Goal: Task Accomplishment & Management: Manage account settings

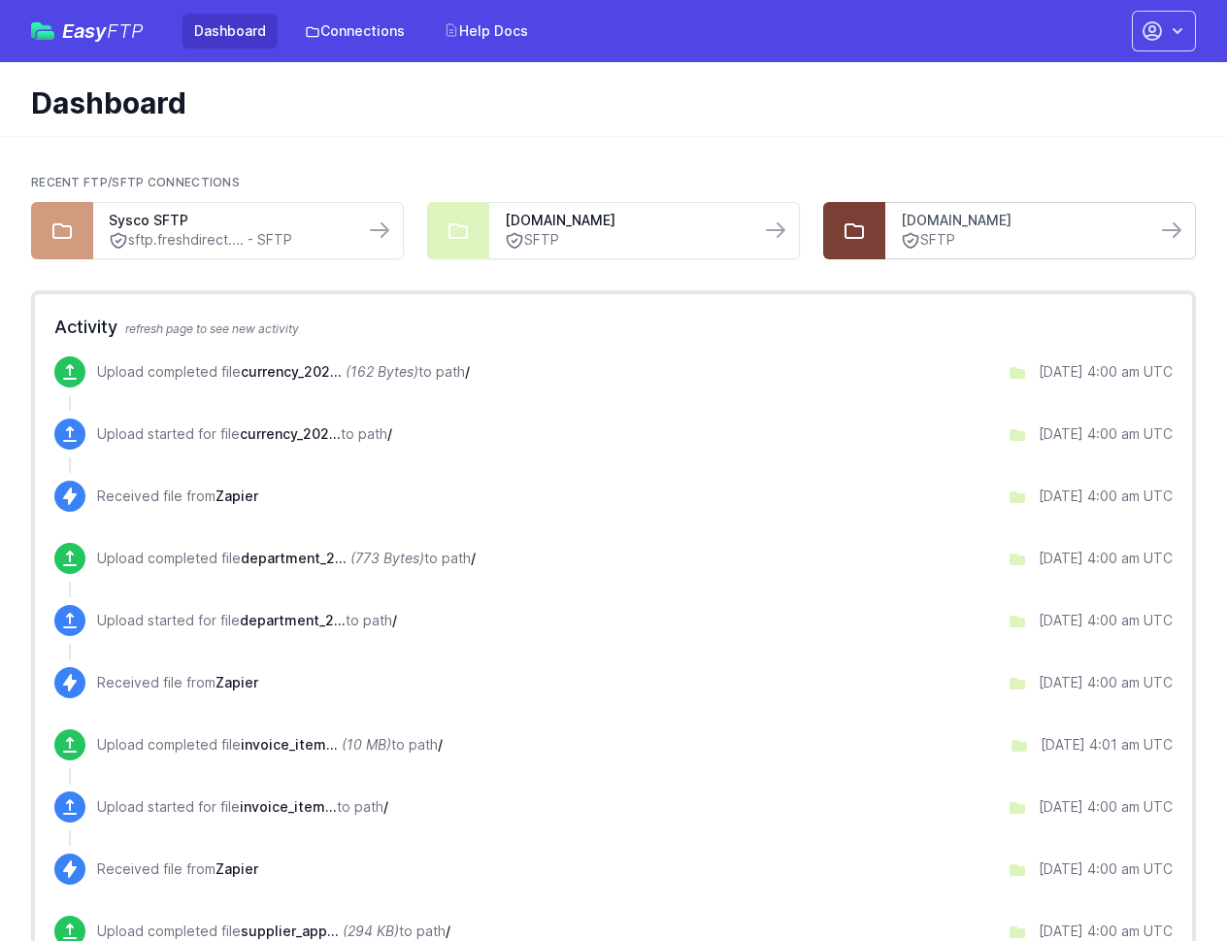
click at [957, 224] on link "[DOMAIN_NAME]" at bounding box center [1021, 220] width 240 height 19
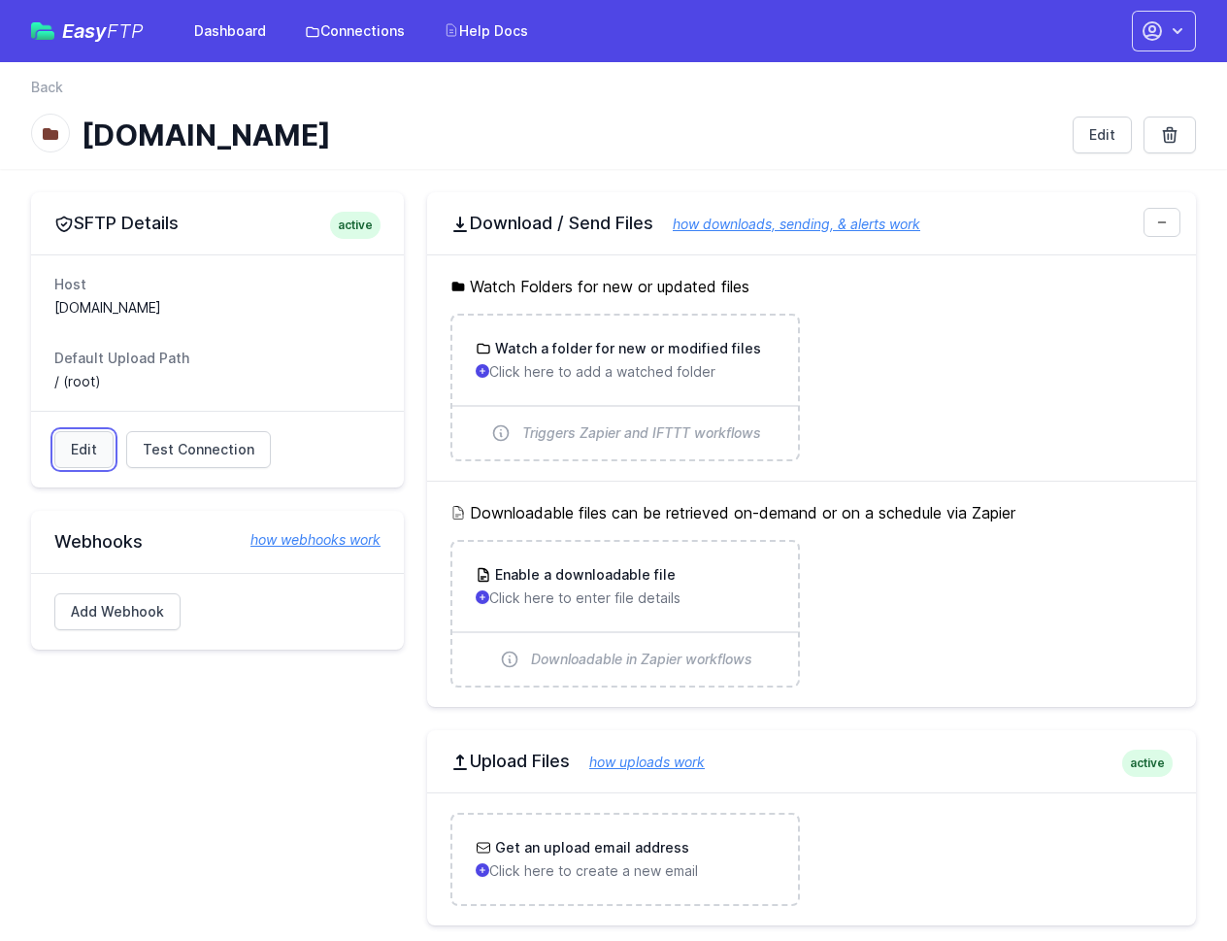
click at [89, 451] on link "Edit" at bounding box center [83, 449] width 59 height 37
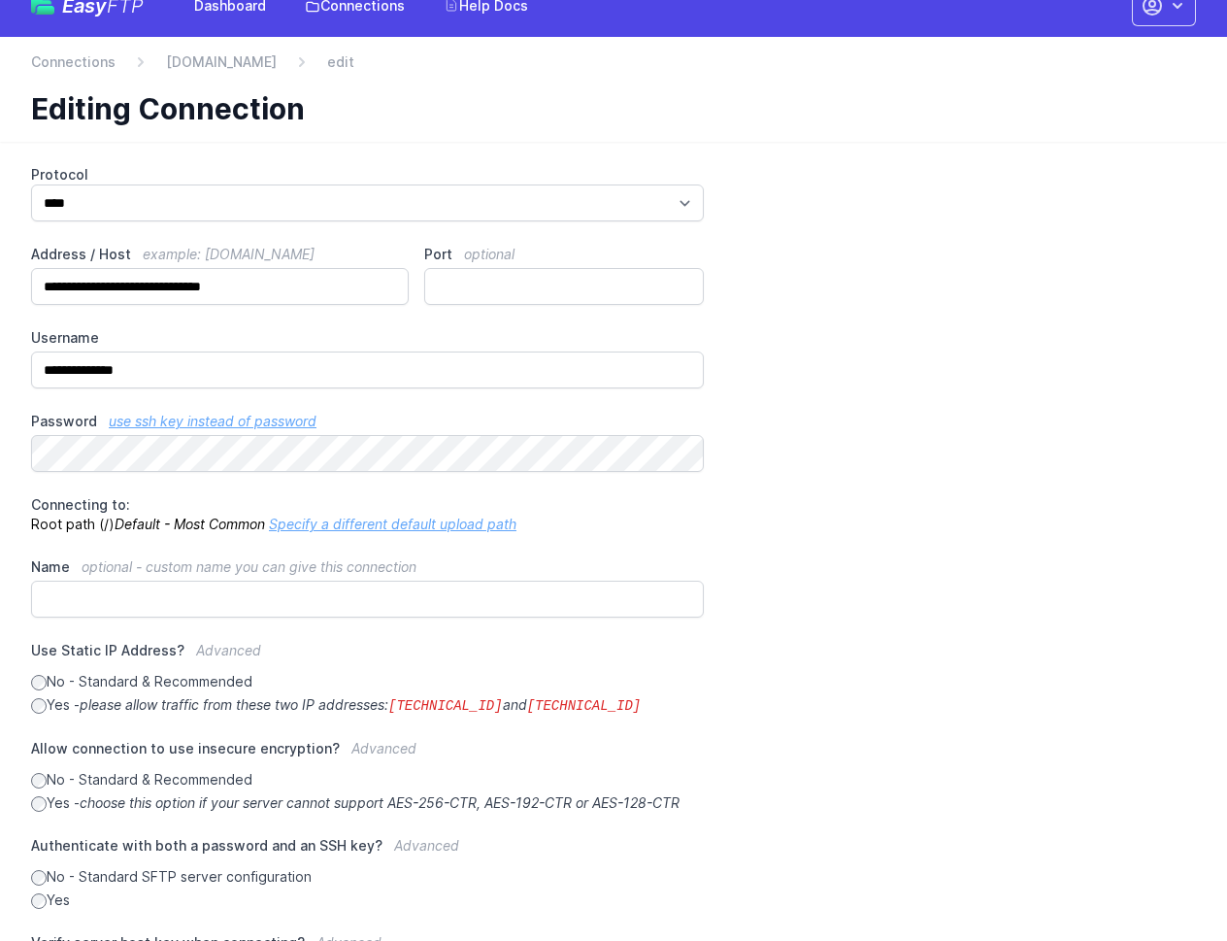
scroll to position [40, 0]
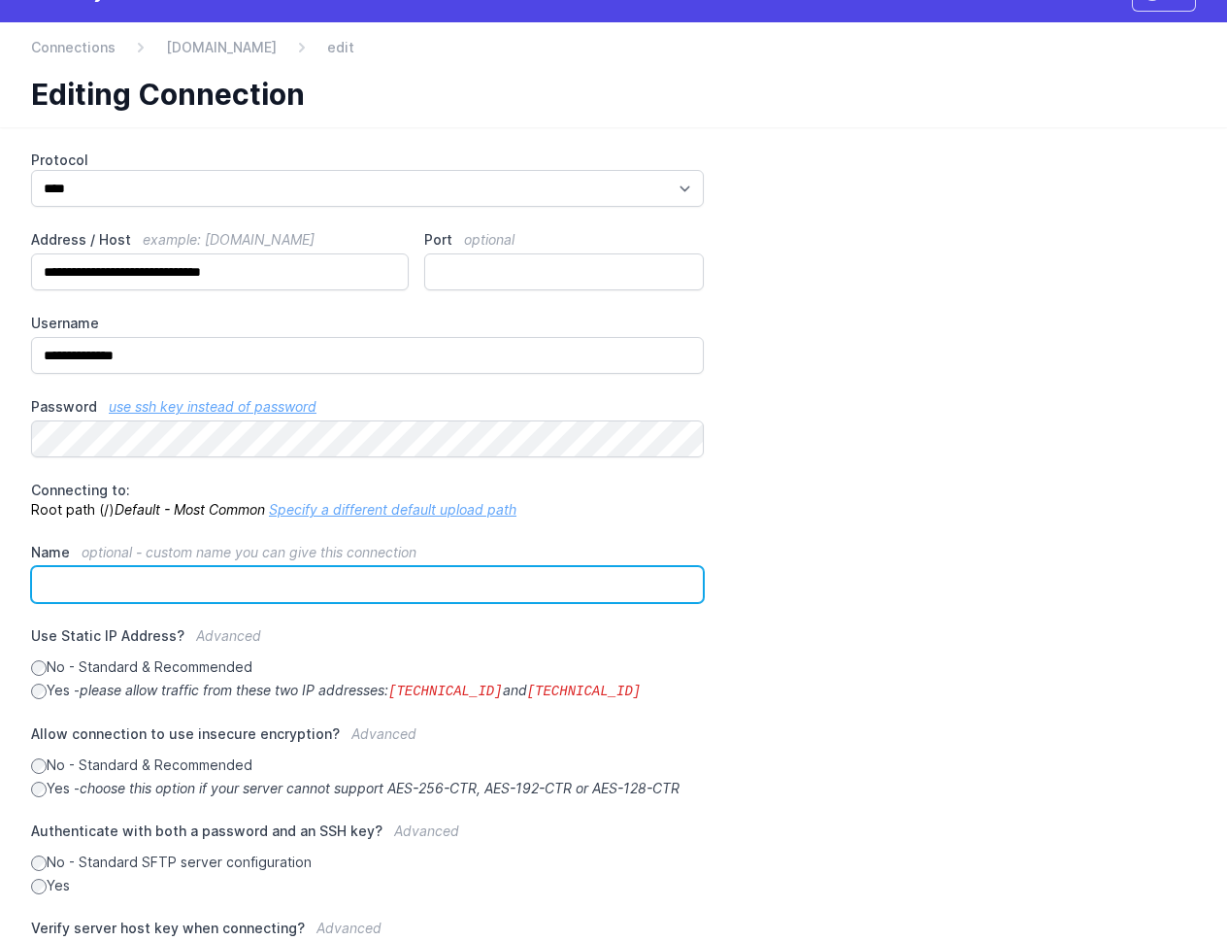
click at [119, 580] on input "Name optional - custom name you can give this connection" at bounding box center [367, 584] width 673 height 37
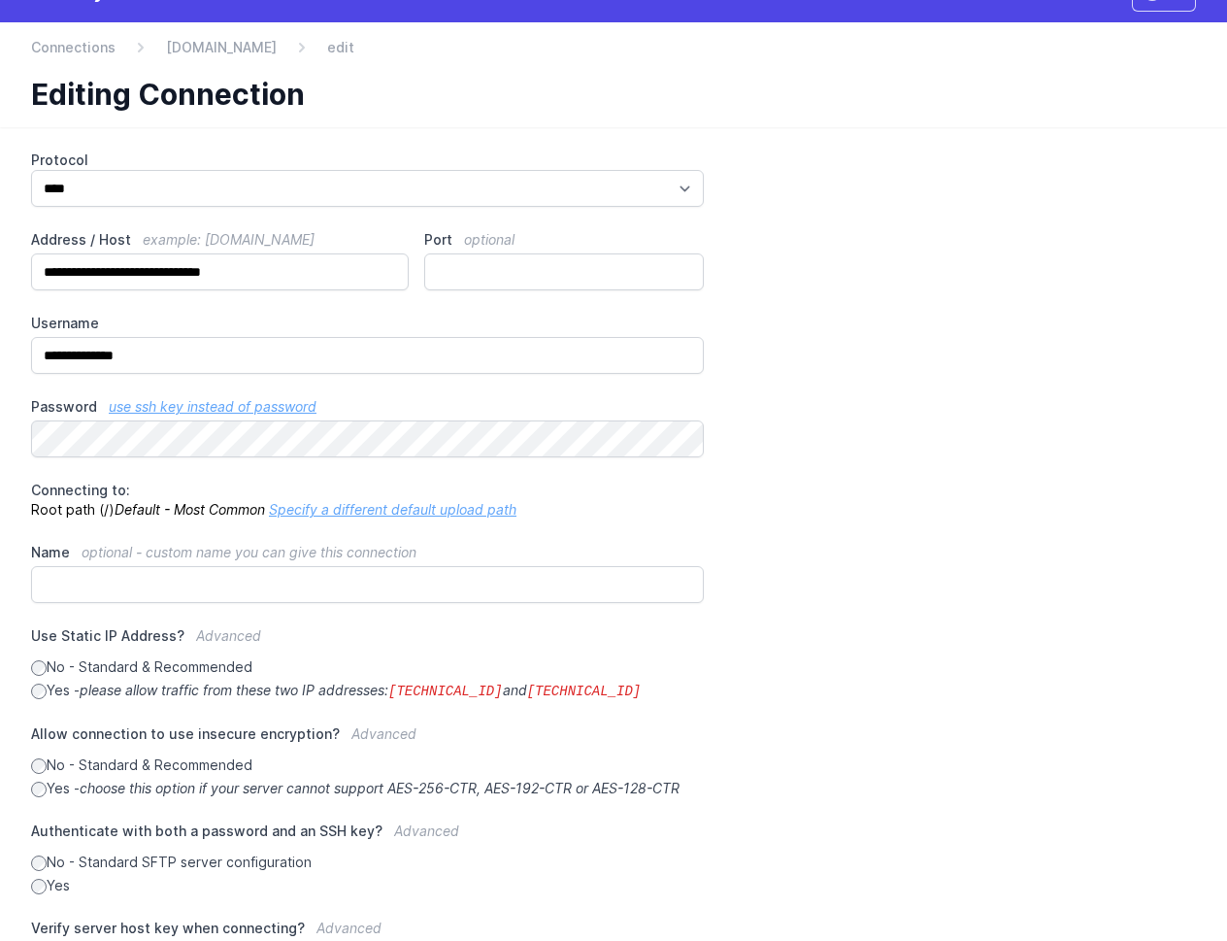
click at [351, 512] on link "Specify a different default upload path" at bounding box center [393, 509] width 248 height 17
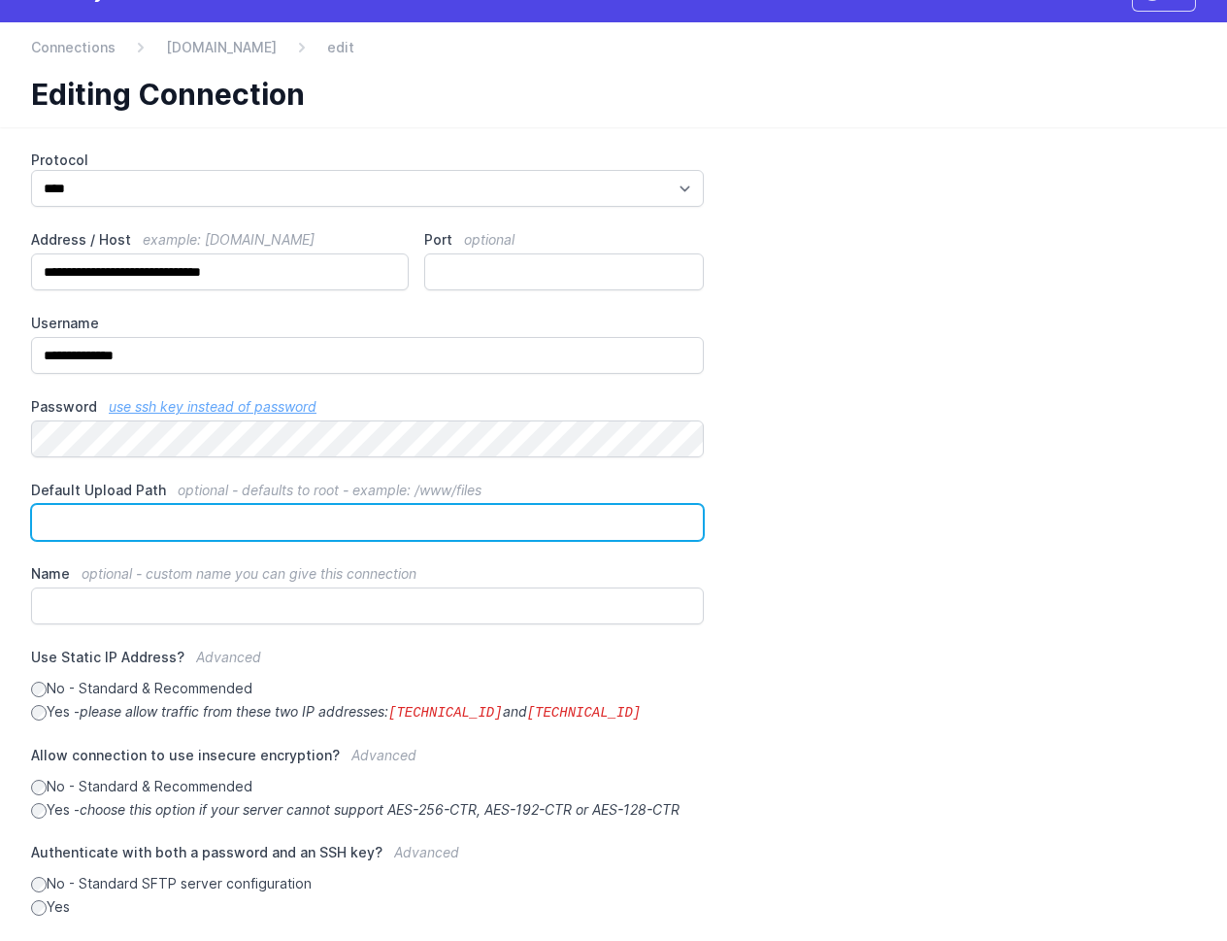
click at [240, 525] on input "Default Upload Path optional - defaults to root - example: /www/files" at bounding box center [367, 522] width 673 height 37
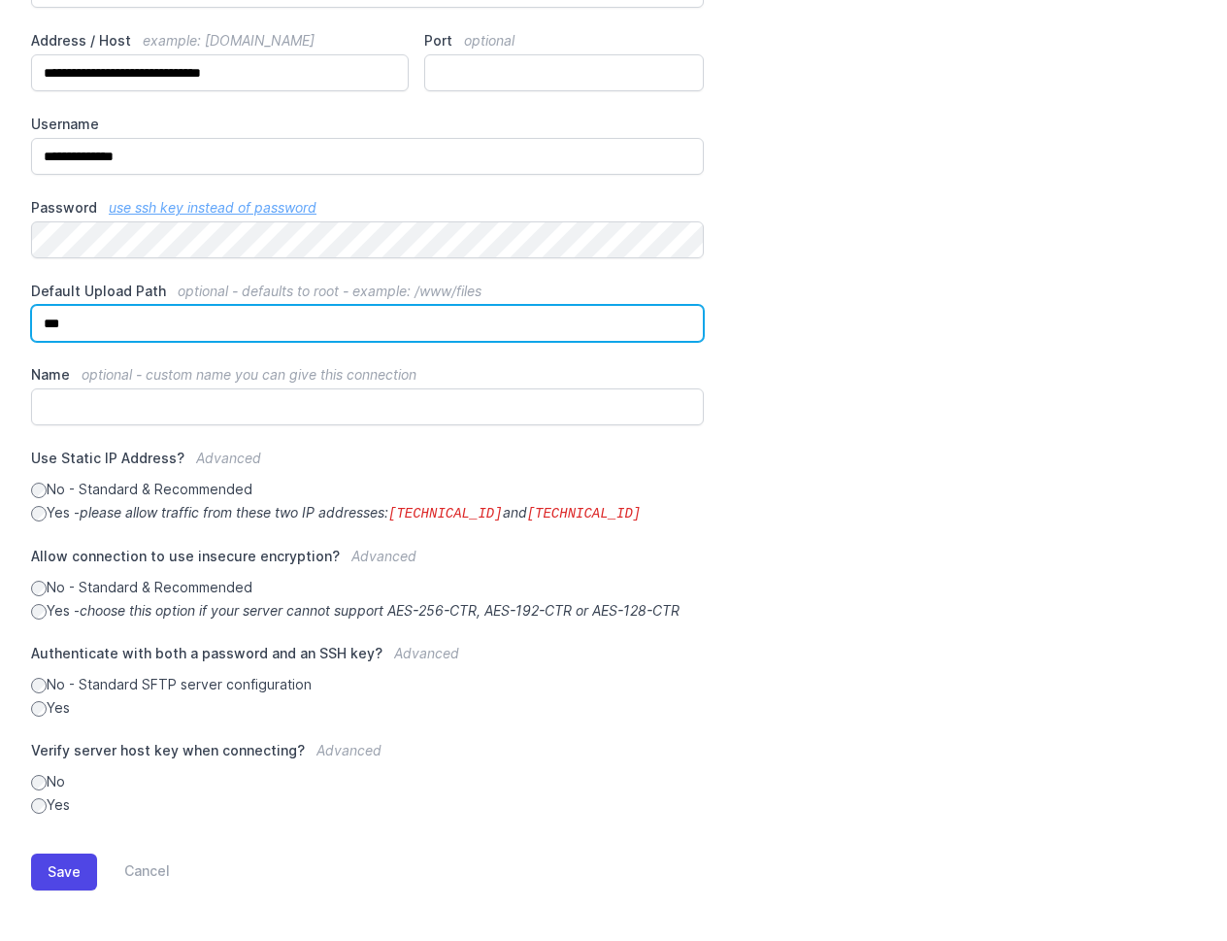
scroll to position [242, 0]
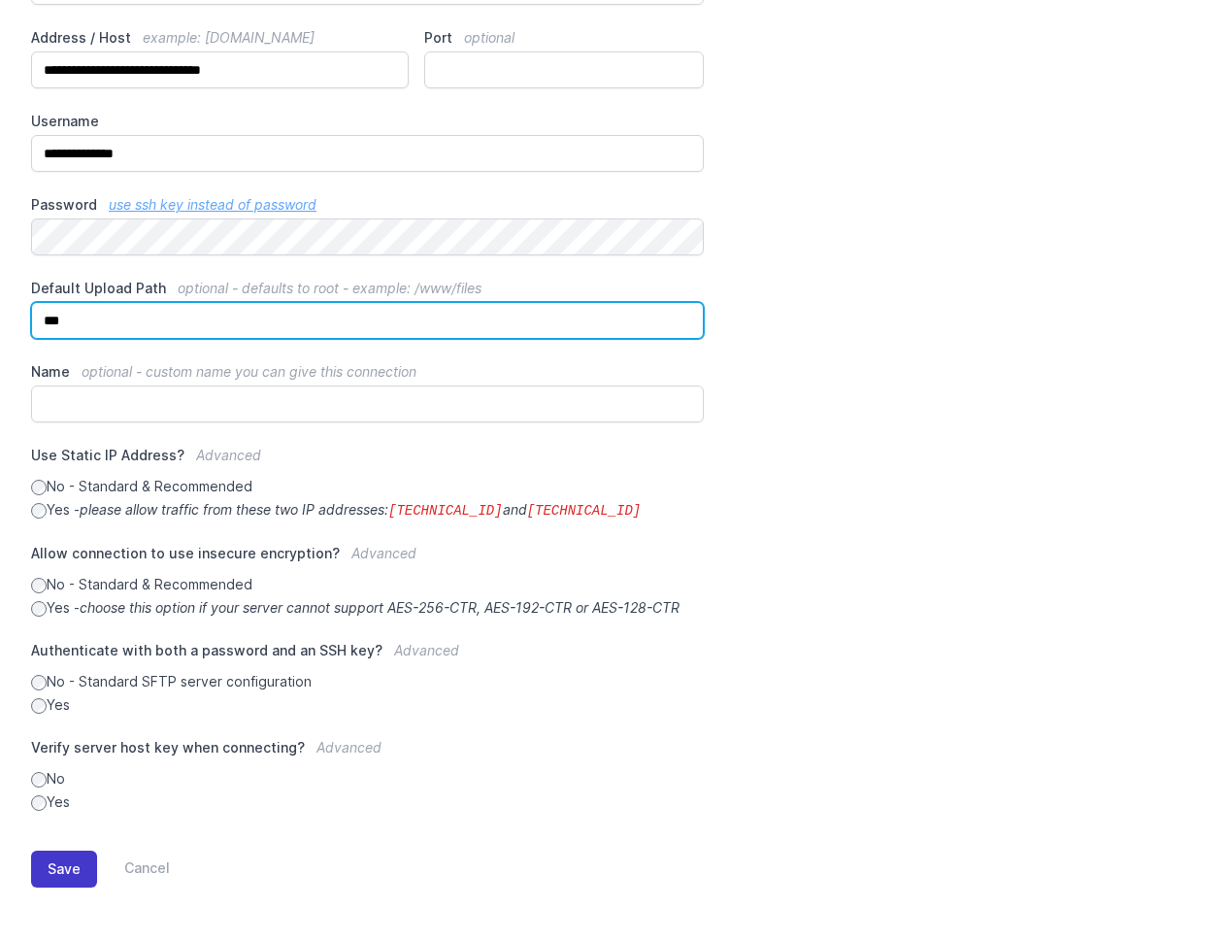
type input "***"
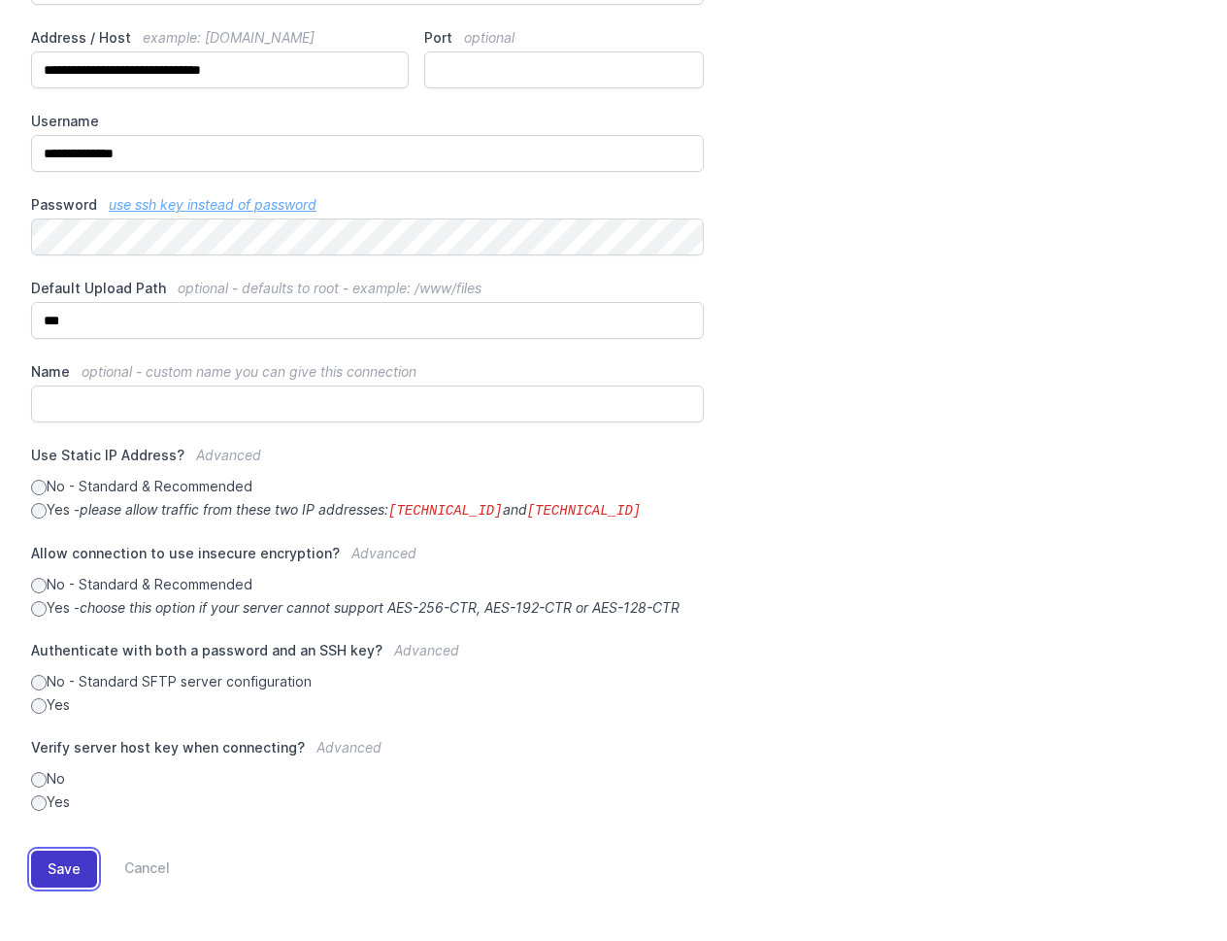
click at [63, 868] on button "Save" at bounding box center [64, 868] width 66 height 37
